Goal: Transaction & Acquisition: Subscribe to service/newsletter

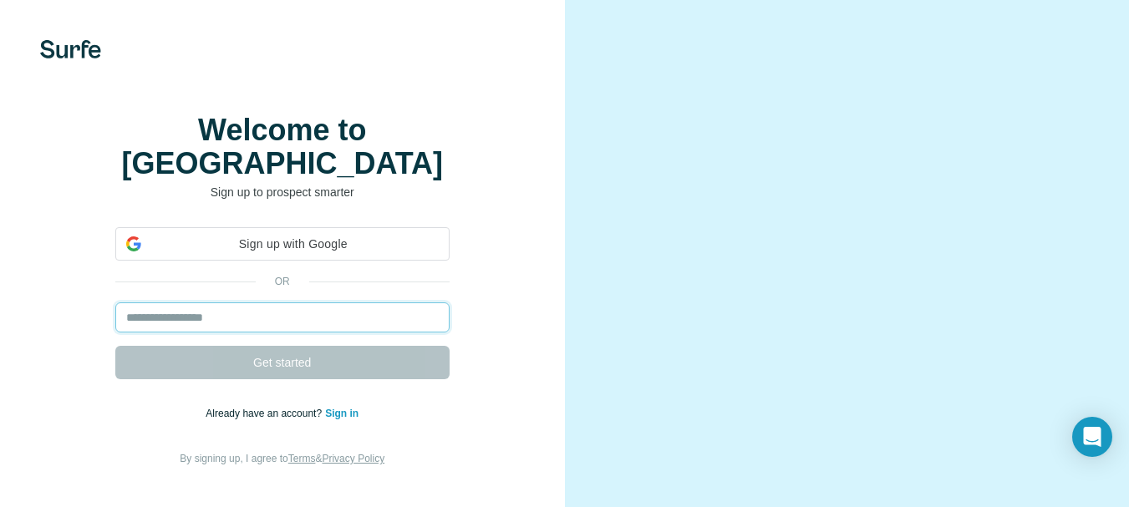
click at [348, 306] on input "email" at bounding box center [282, 318] width 334 height 30
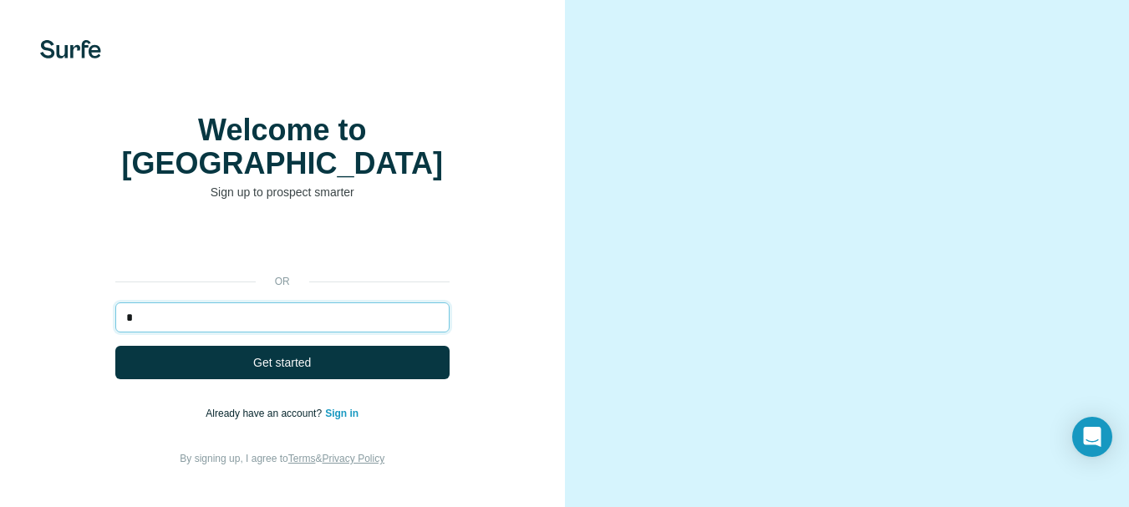
click at [187, 315] on input "*" at bounding box center [282, 318] width 334 height 30
type input "*"
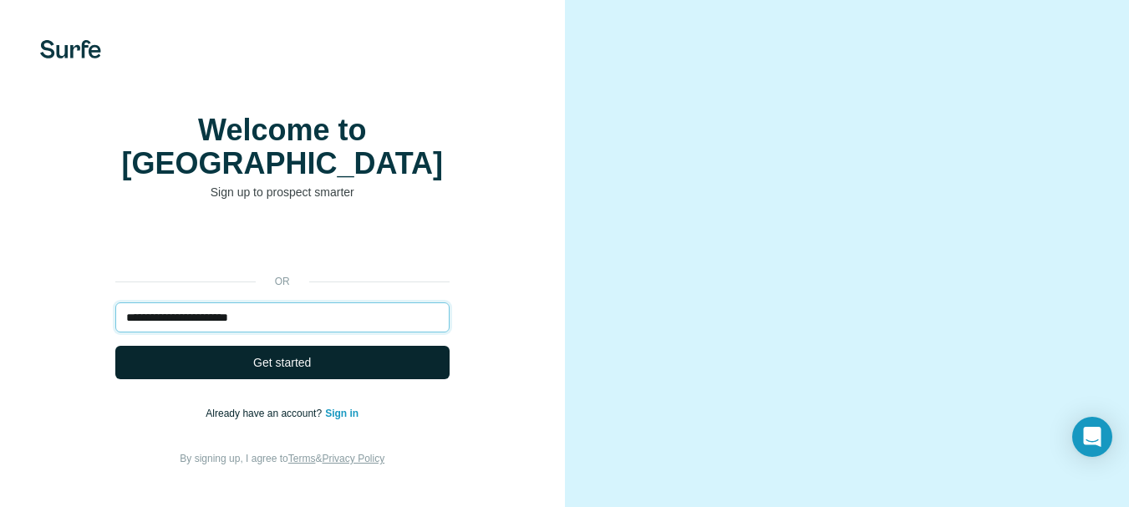
type input "**********"
click at [226, 346] on button "Get started" at bounding box center [282, 362] width 334 height 33
click at [287, 358] on span "Get started" at bounding box center [282, 362] width 58 height 17
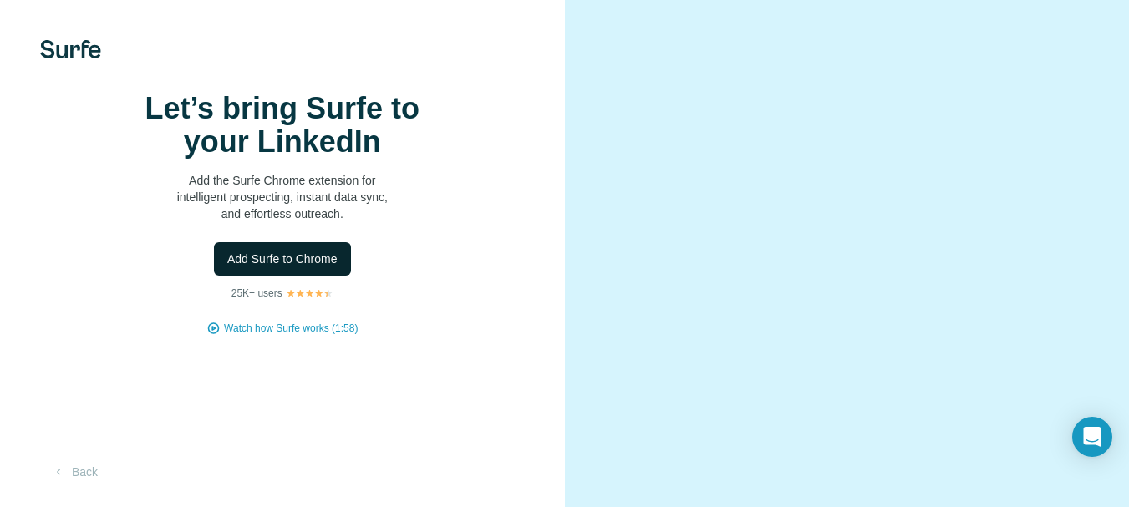
click at [301, 267] on span "Add Surfe to Chrome" at bounding box center [282, 259] width 110 height 17
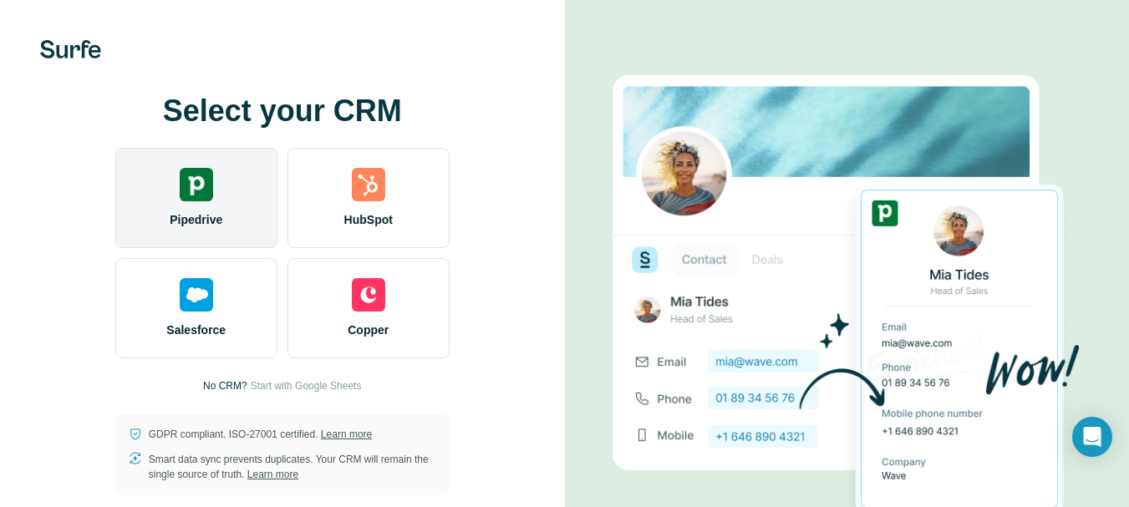
click at [247, 205] on div "Pipedrive" at bounding box center [196, 198] width 162 height 100
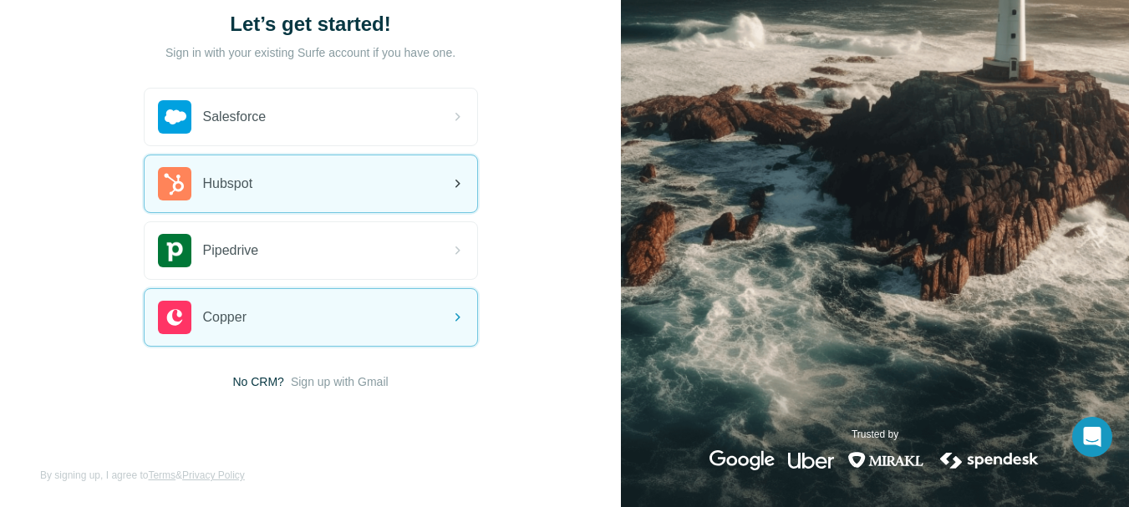
scroll to position [113, 0]
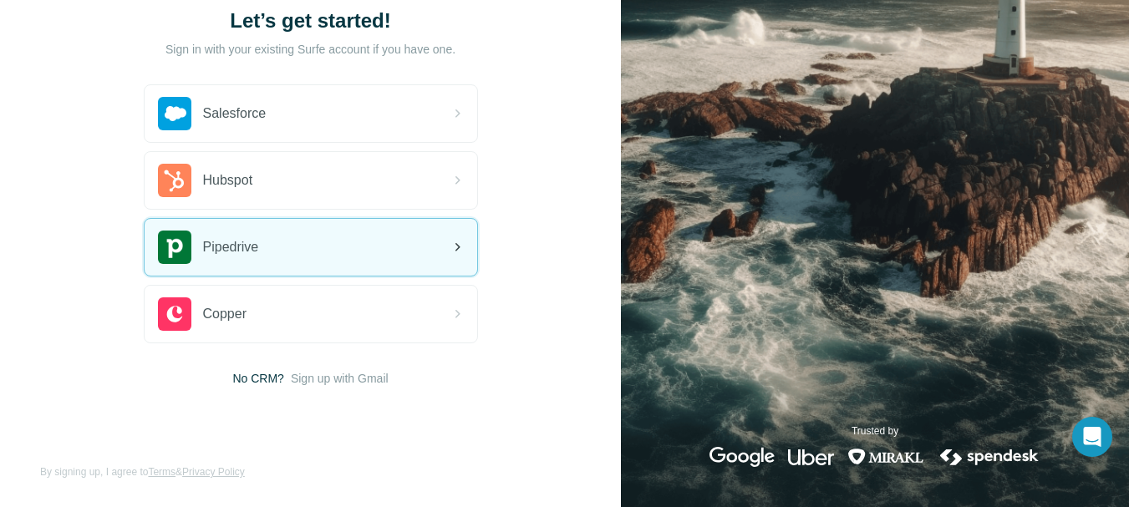
click at [248, 255] on span "Pipedrive" at bounding box center [231, 247] width 56 height 20
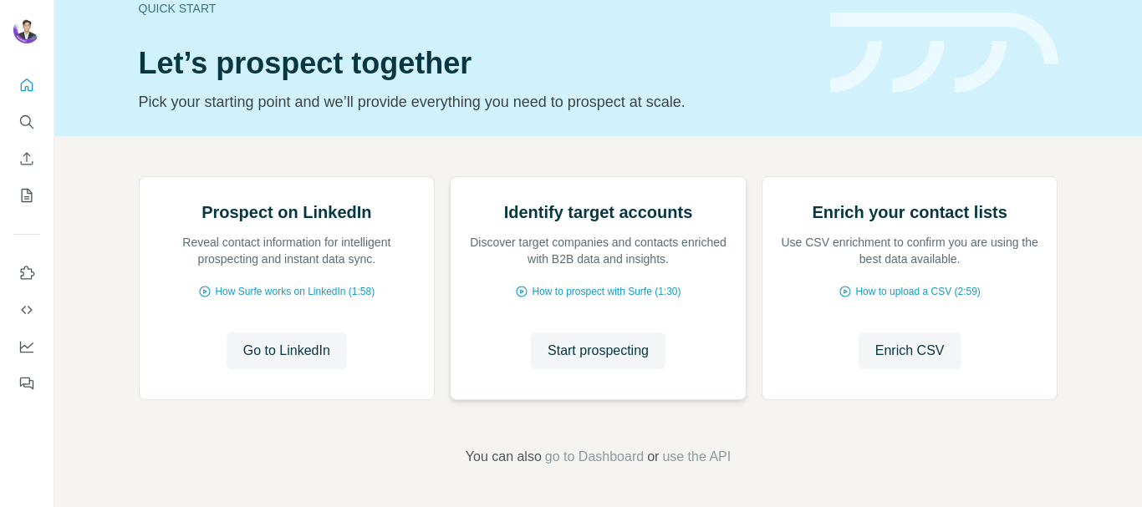
scroll to position [167, 0]
click at [295, 361] on span "Go to LinkedIn" at bounding box center [286, 351] width 87 height 20
